Goal: Navigation & Orientation: Understand site structure

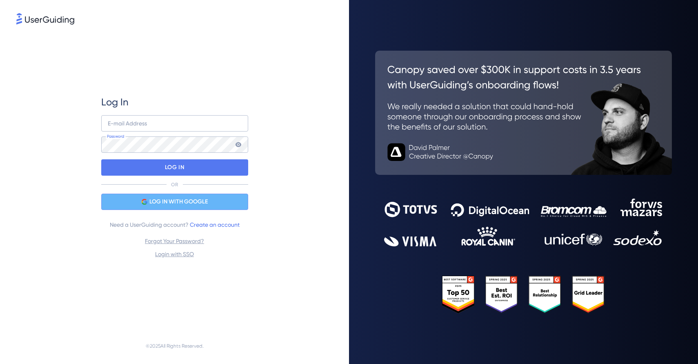
click at [194, 196] on div "LOG IN WITH GOOGLE" at bounding box center [174, 202] width 147 height 16
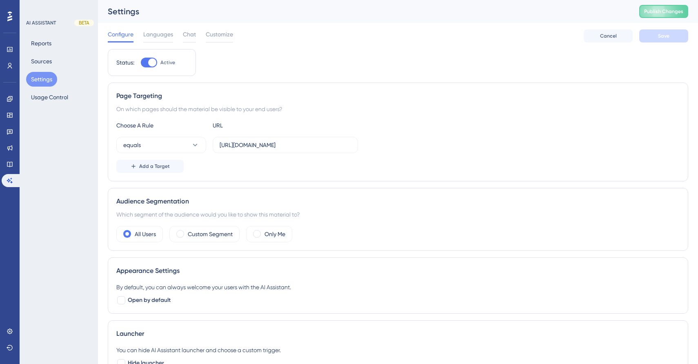
click at [8, 12] on icon at bounding box center [9, 16] width 5 height 10
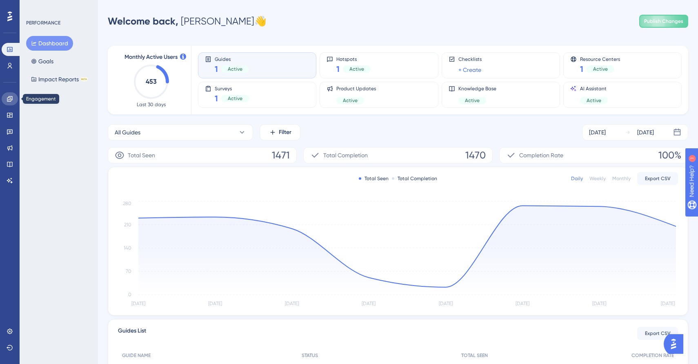
click at [17, 99] on link at bounding box center [10, 98] width 16 height 13
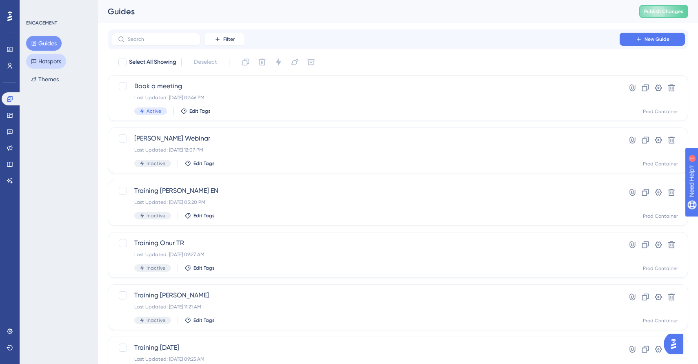
click at [61, 57] on button "Hotspots" at bounding box center [46, 61] width 40 height 15
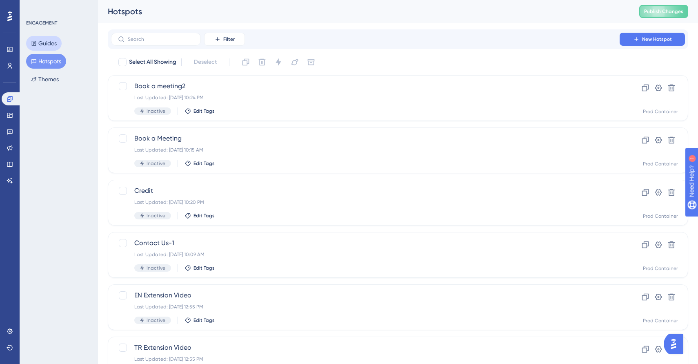
click at [50, 40] on button "Guides" at bounding box center [44, 43] width 36 height 15
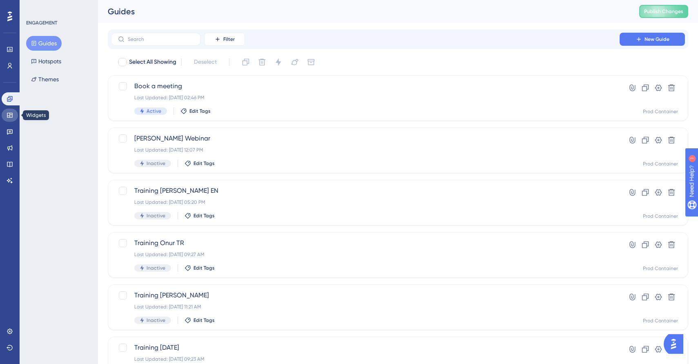
click at [11, 118] on icon at bounding box center [10, 115] width 7 height 7
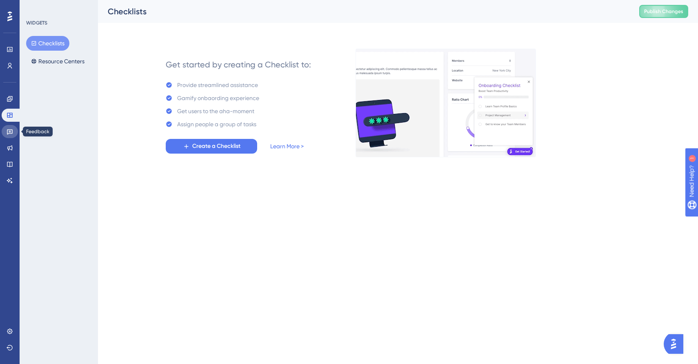
click at [11, 128] on icon at bounding box center [10, 131] width 7 height 7
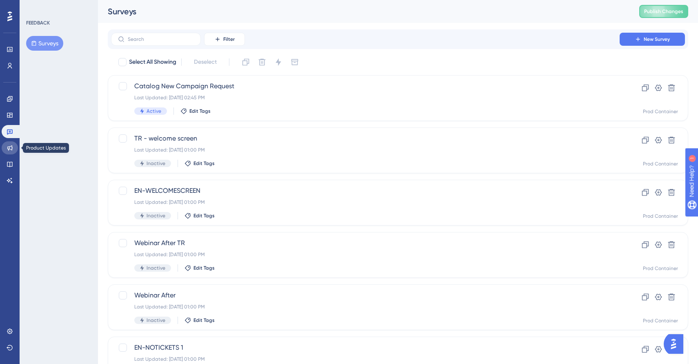
click at [11, 153] on link at bounding box center [10, 147] width 16 height 13
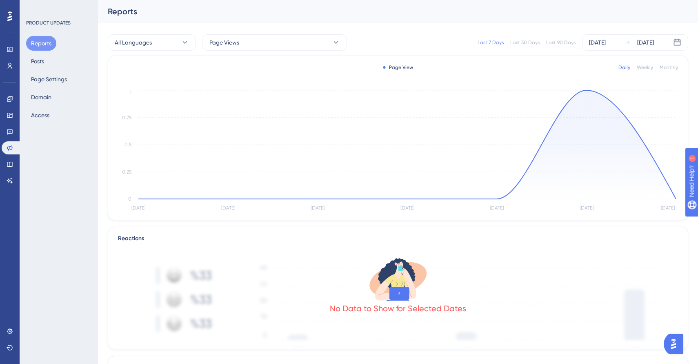
click at [9, 106] on div "Engagement Widgets Feedback Product Updates Knowledge Base AI Assistant" at bounding box center [10, 139] width 16 height 95
click at [9, 101] on icon at bounding box center [10, 99] width 7 height 7
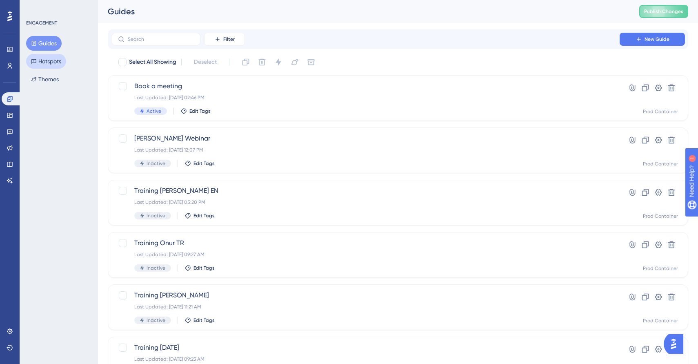
click at [41, 59] on button "Hotspots" at bounding box center [46, 61] width 40 height 15
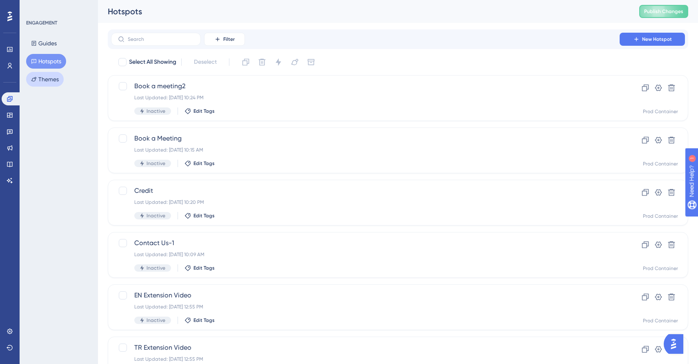
click at [53, 79] on button "Themes" at bounding box center [45, 79] width 38 height 15
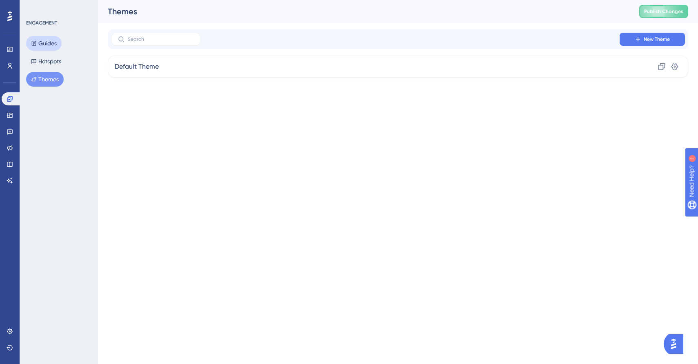
click at [46, 49] on button "Guides" at bounding box center [44, 43] width 36 height 15
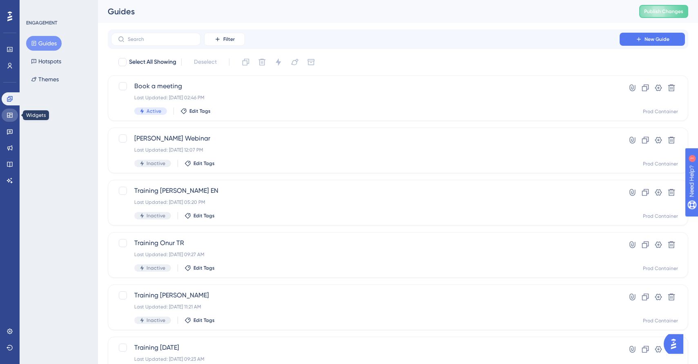
click at [9, 113] on icon at bounding box center [9, 115] width 5 height 5
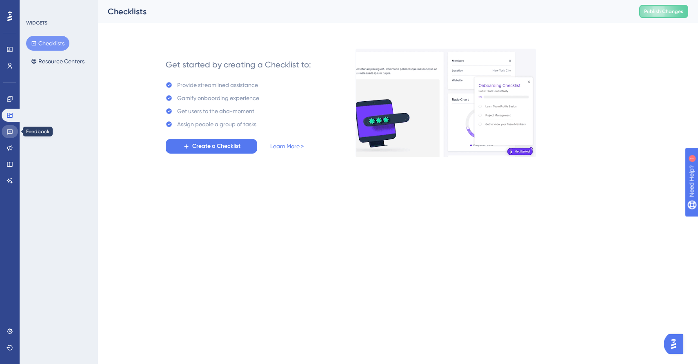
click at [7, 132] on icon at bounding box center [10, 131] width 6 height 5
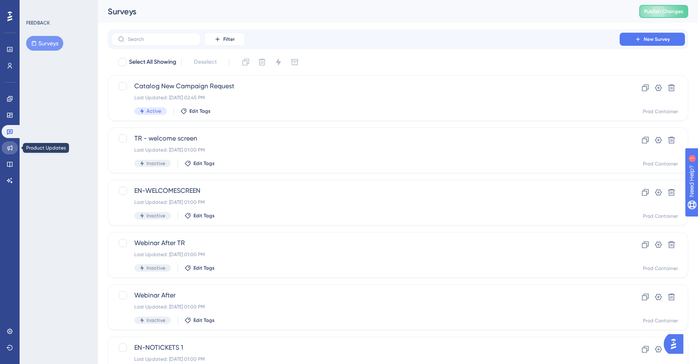
click at [12, 147] on icon at bounding box center [10, 148] width 7 height 7
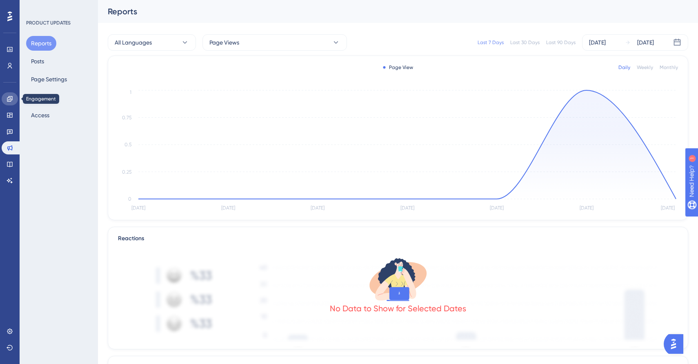
click at [11, 96] on icon at bounding box center [9, 98] width 5 height 5
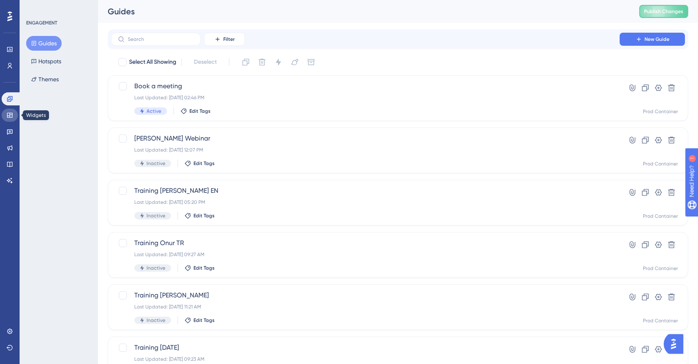
click at [16, 115] on link at bounding box center [10, 115] width 16 height 13
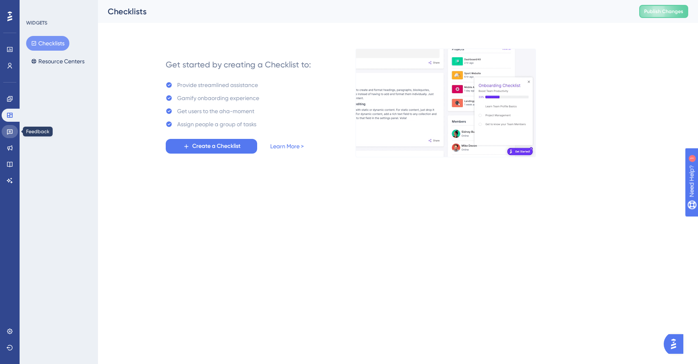
click at [16, 128] on link at bounding box center [10, 131] width 16 height 13
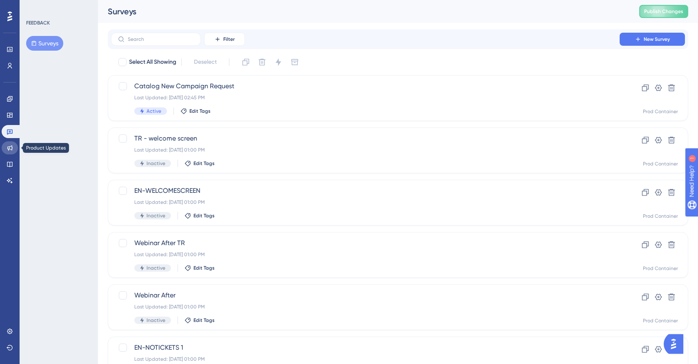
click at [17, 149] on link at bounding box center [10, 147] width 16 height 13
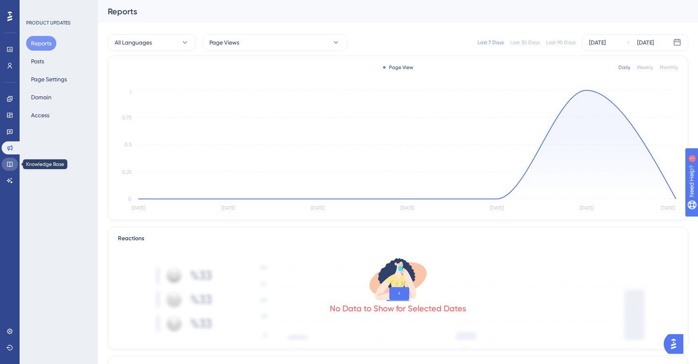
click at [10, 160] on link at bounding box center [10, 164] width 16 height 13
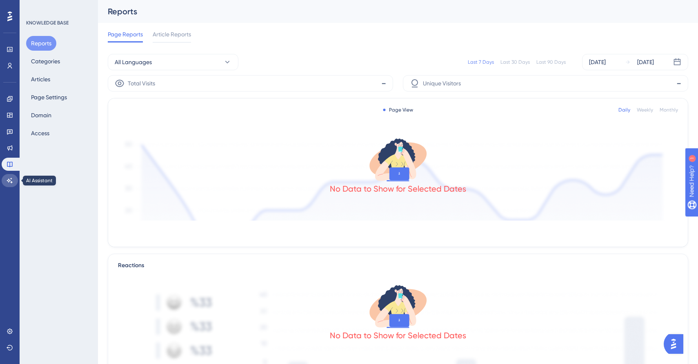
click at [13, 178] on link at bounding box center [10, 180] width 16 height 13
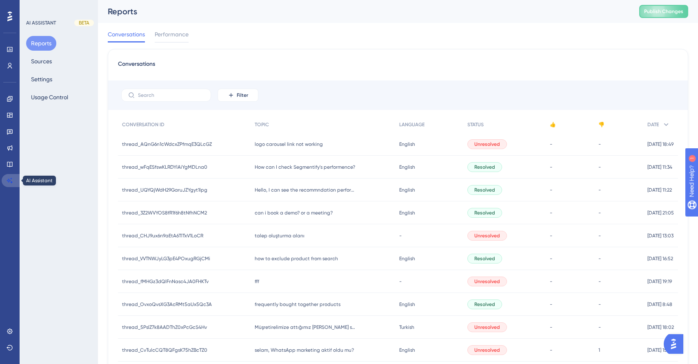
click at [9, 178] on icon at bounding box center [10, 180] width 7 height 7
click at [43, 54] on button "Sources" at bounding box center [41, 61] width 31 height 15
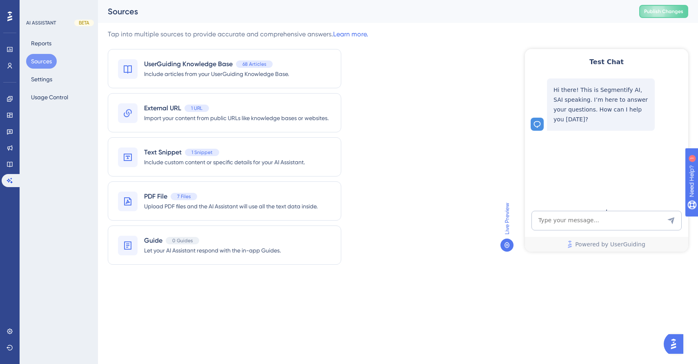
click at [63, 80] on div "Reports Sources Settings Usage Control" at bounding box center [59, 70] width 66 height 69
click at [49, 82] on button "Settings" at bounding box center [41, 79] width 31 height 15
